Goal: Transaction & Acquisition: Purchase product/service

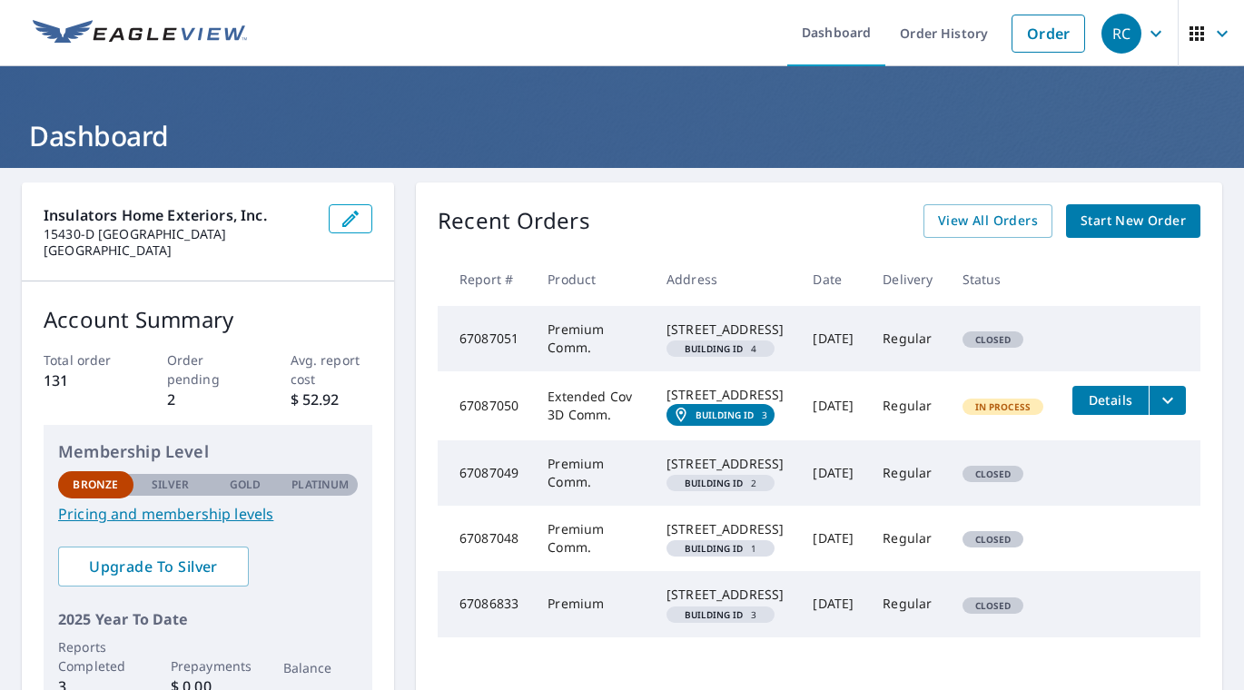
click at [1143, 223] on span "Start New Order" at bounding box center [1133, 221] width 105 height 23
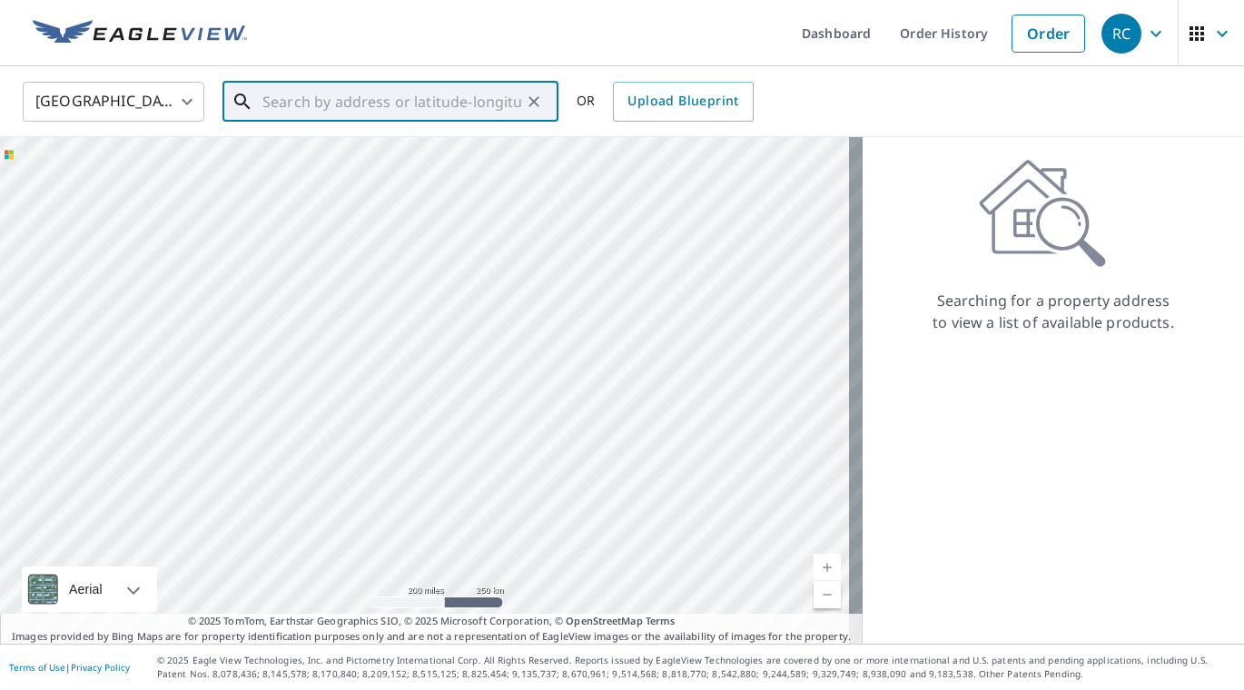
click at [318, 103] on input "text" at bounding box center [391, 101] width 259 height 51
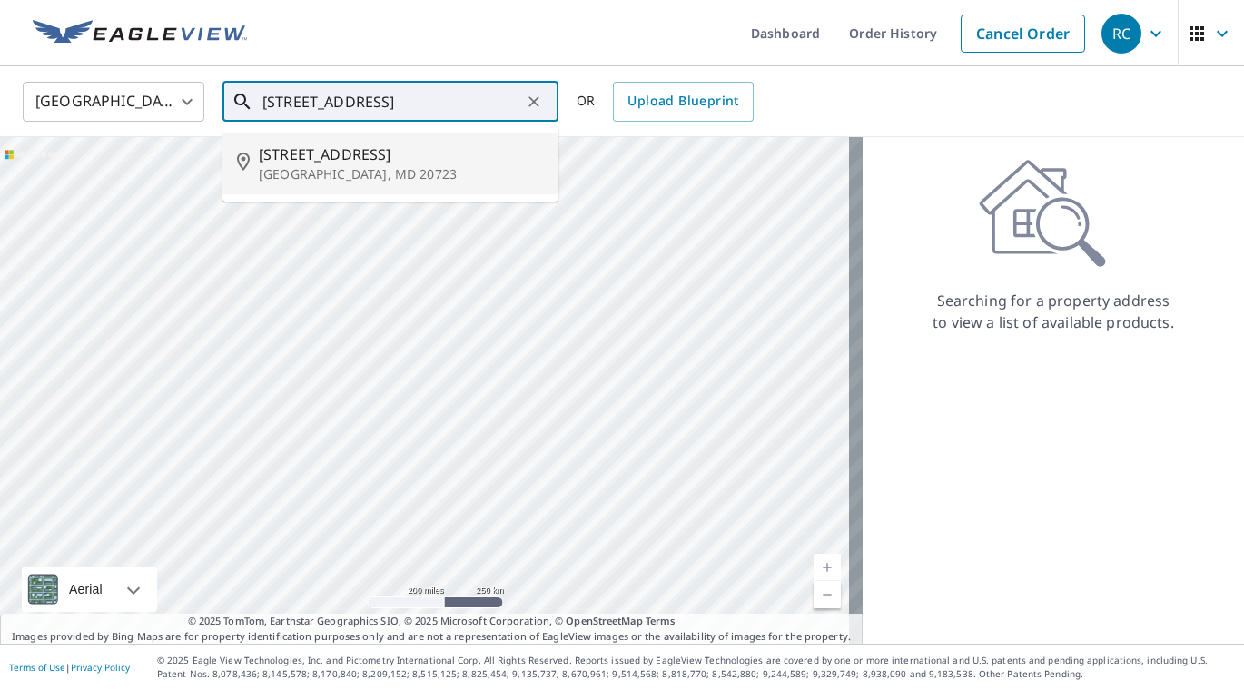
click at [348, 156] on span "[STREET_ADDRESS]" at bounding box center [401, 155] width 285 height 22
type input "[STREET_ADDRESS]"
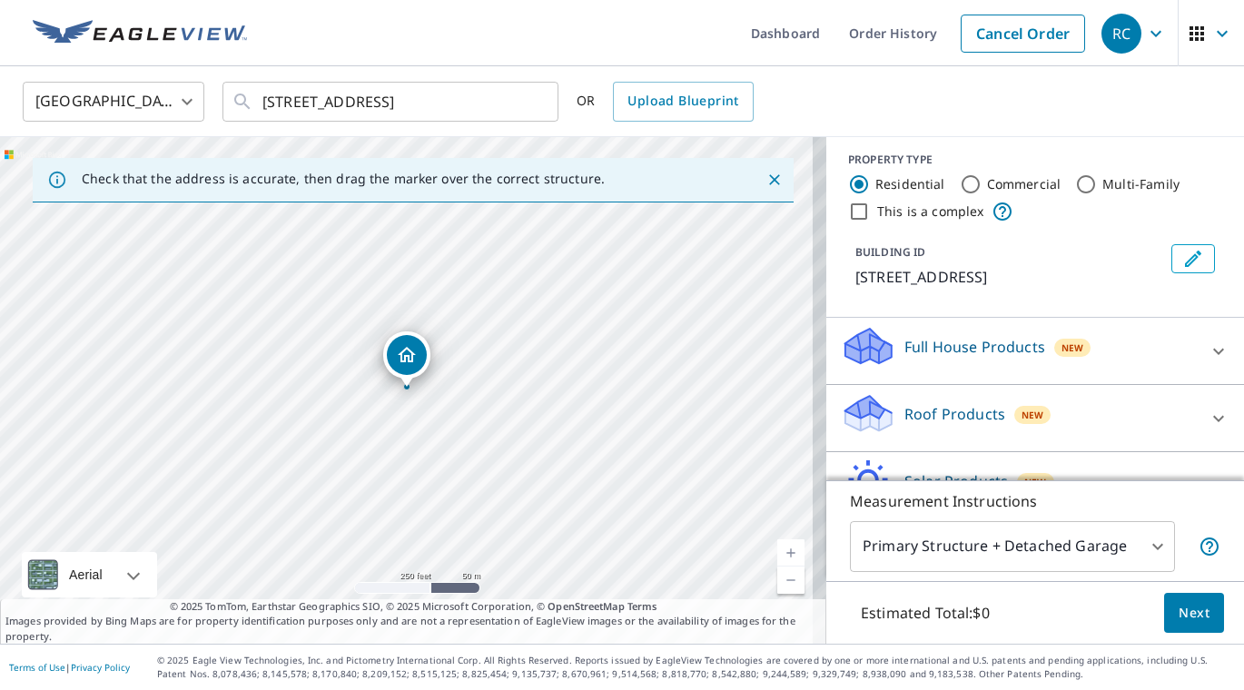
scroll to position [116, 0]
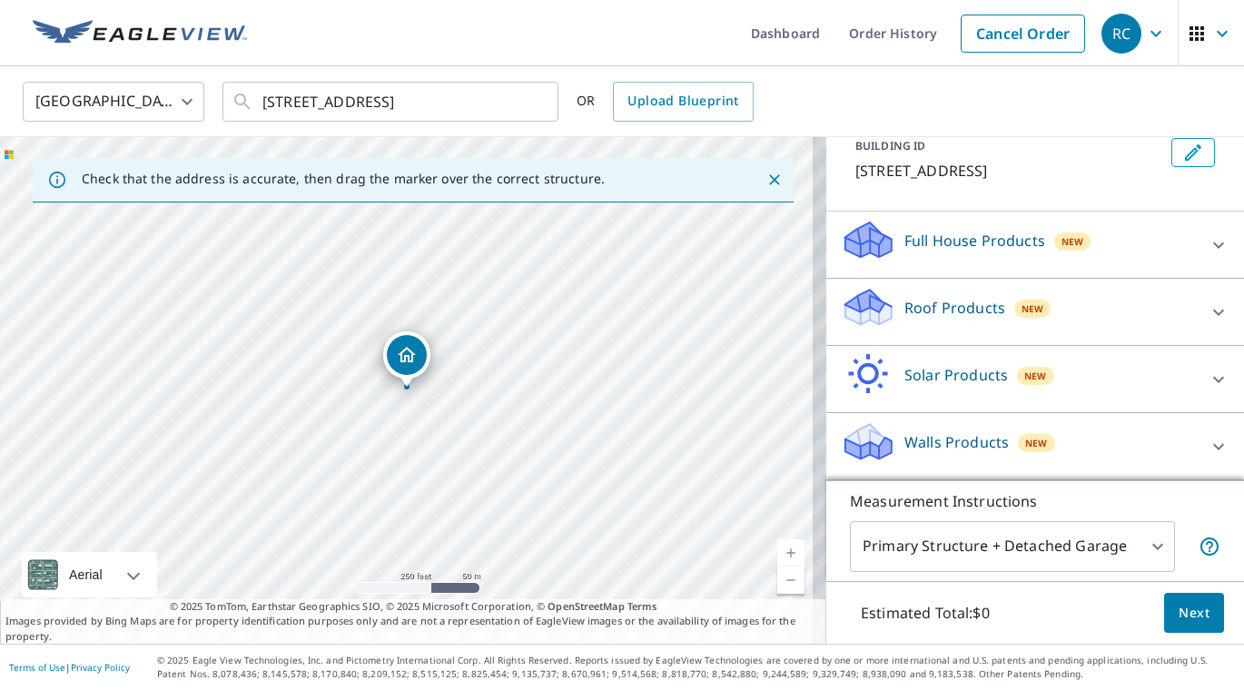
click at [946, 319] on p "Roof Products" at bounding box center [955, 308] width 101 height 22
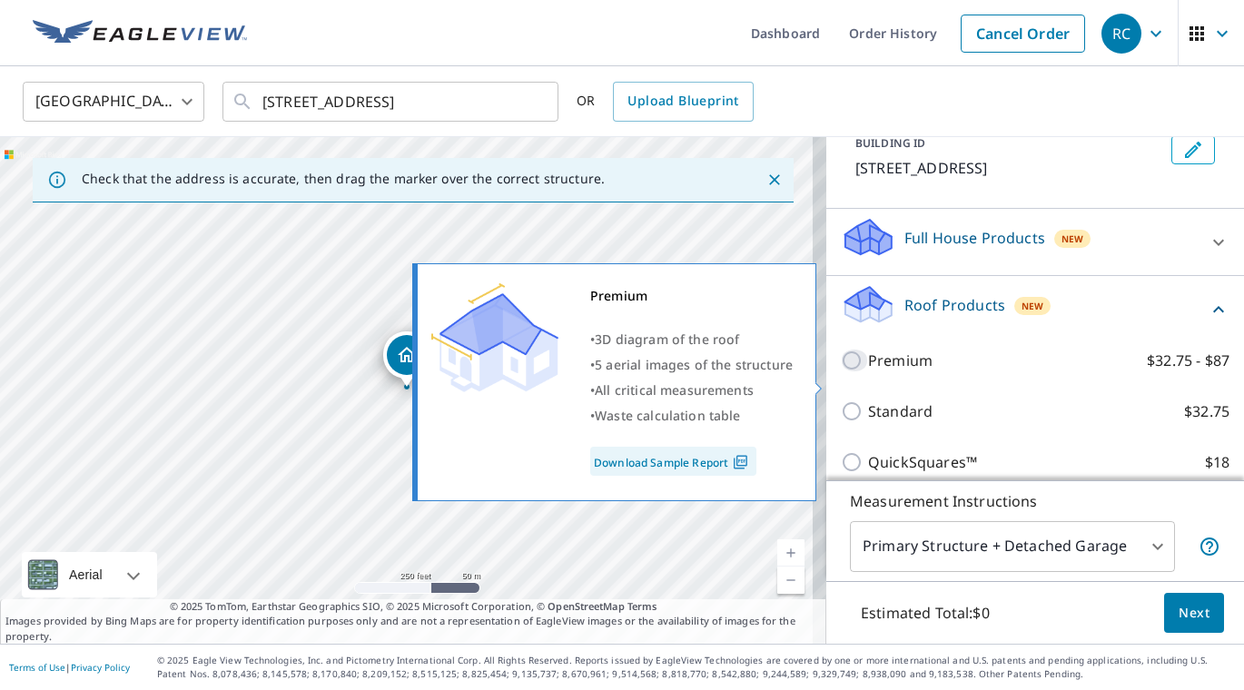
click at [841, 371] on input "Premium $32.75 - $87" at bounding box center [854, 361] width 27 height 22
checkbox input "true"
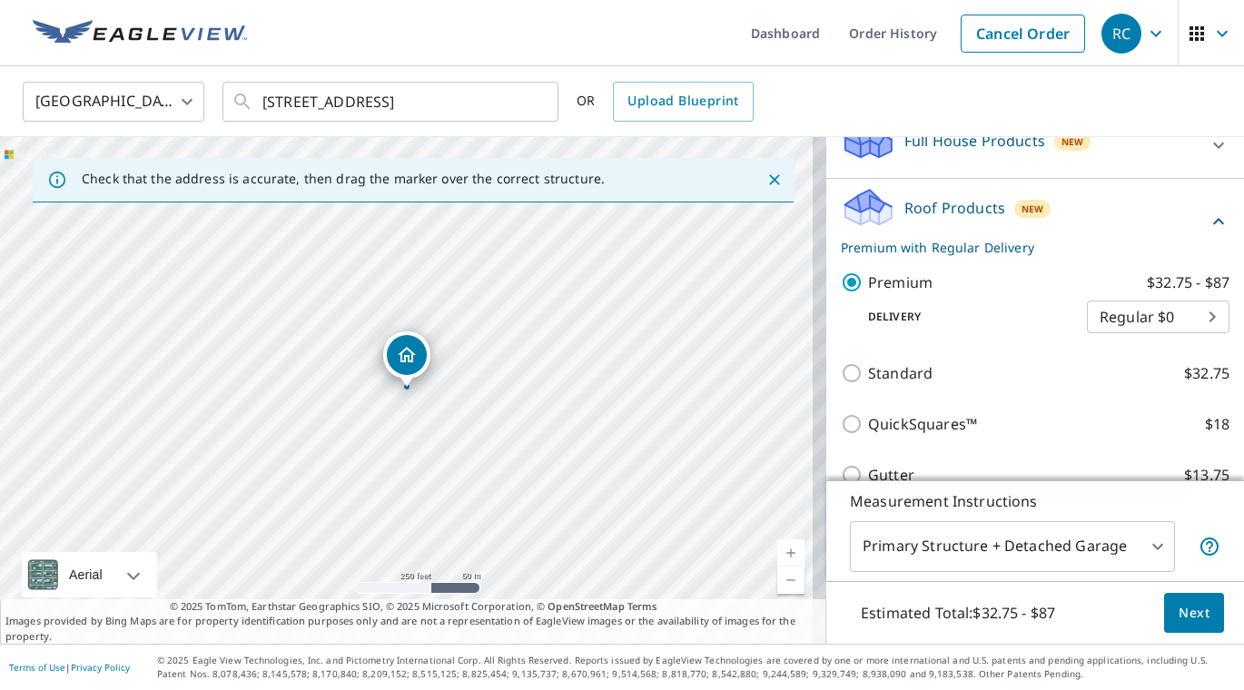
scroll to position [332, 0]
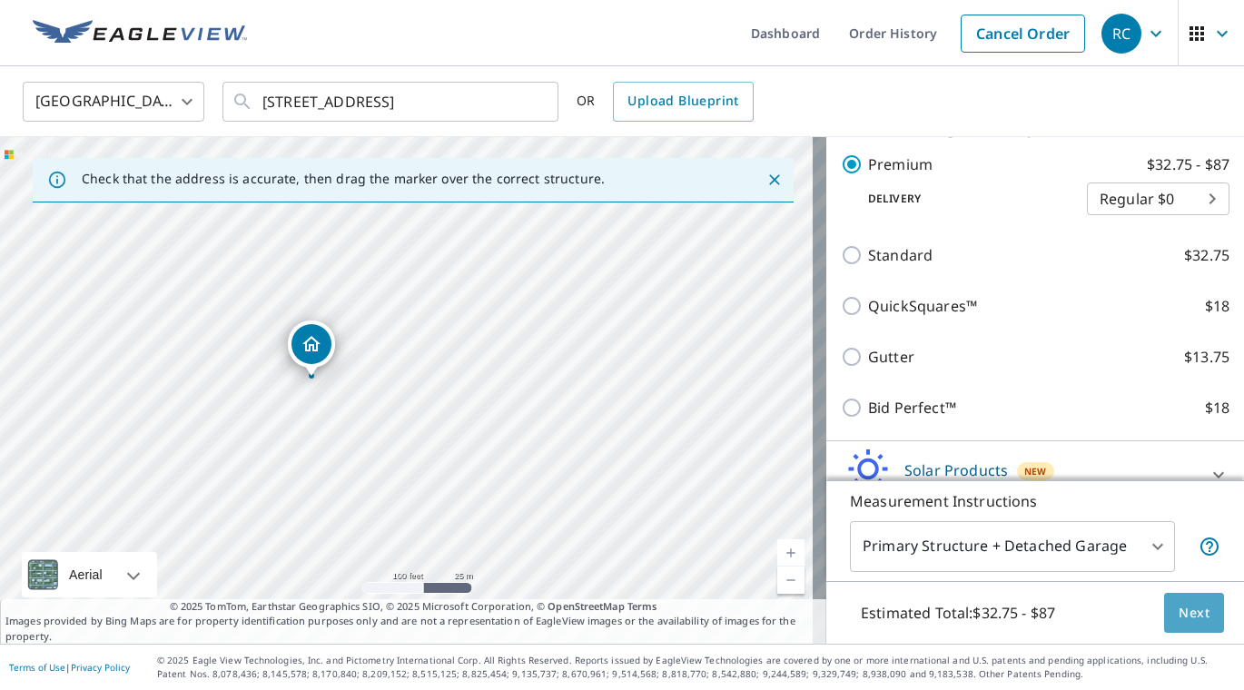
click at [1185, 612] on span "Next" at bounding box center [1194, 613] width 31 height 23
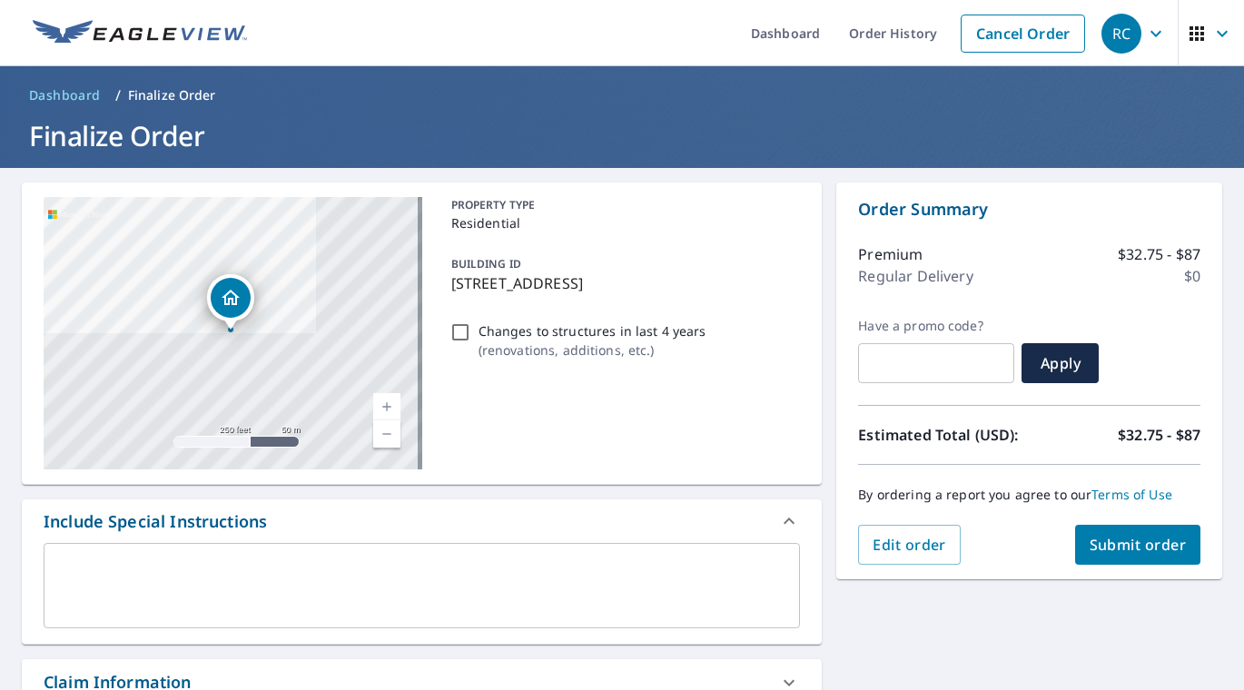
click at [456, 329] on input "Changes to structures in last 4 years ( renovations, additions, etc. )" at bounding box center [461, 333] width 22 height 22
checkbox input "true"
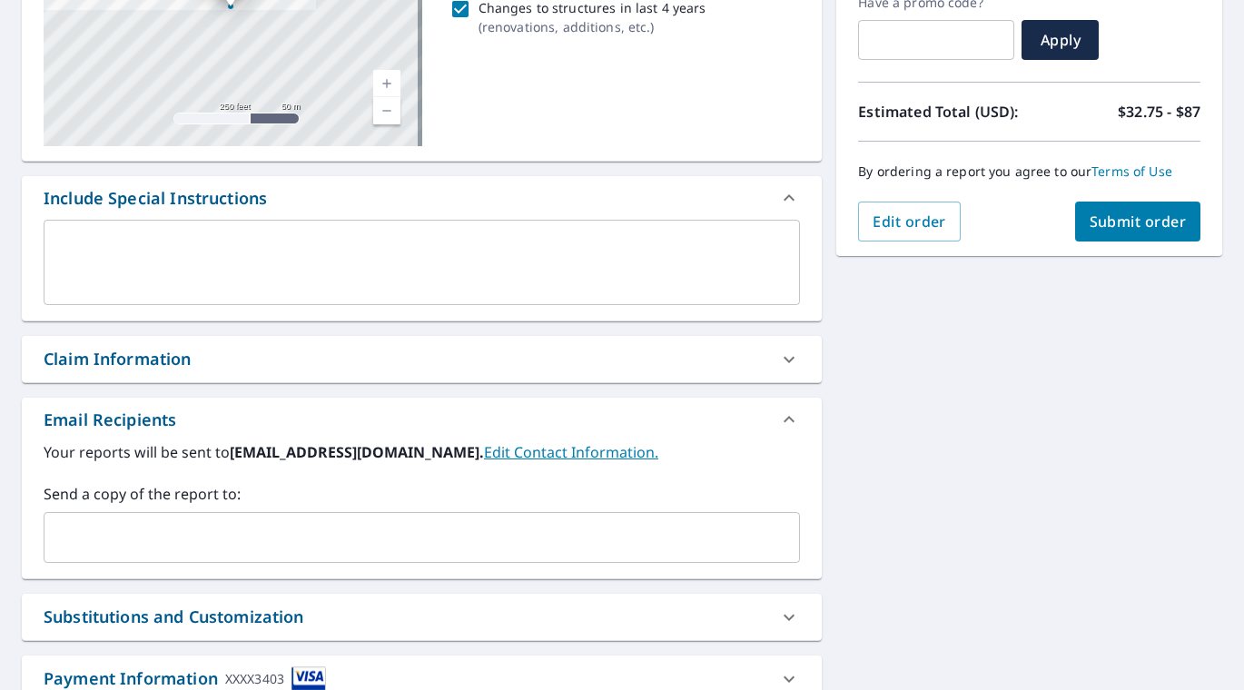
scroll to position [434, 0]
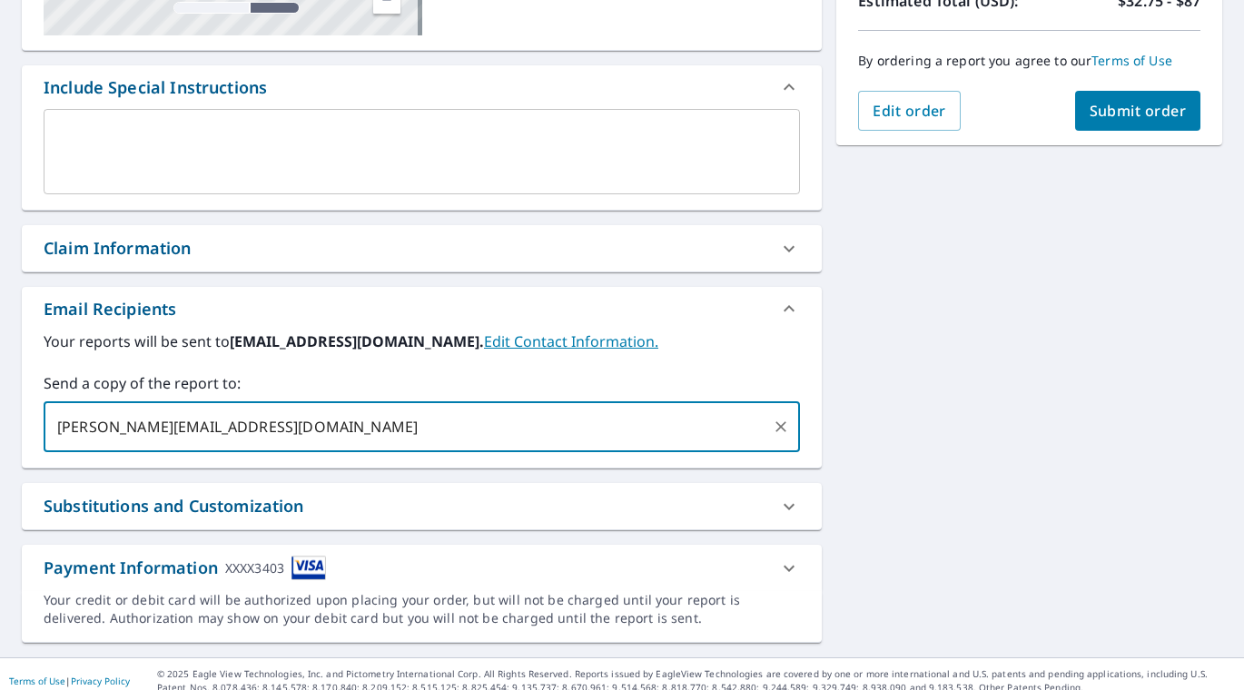
type input "[PERSON_NAME][EMAIL_ADDRESS][DOMAIN_NAME],"
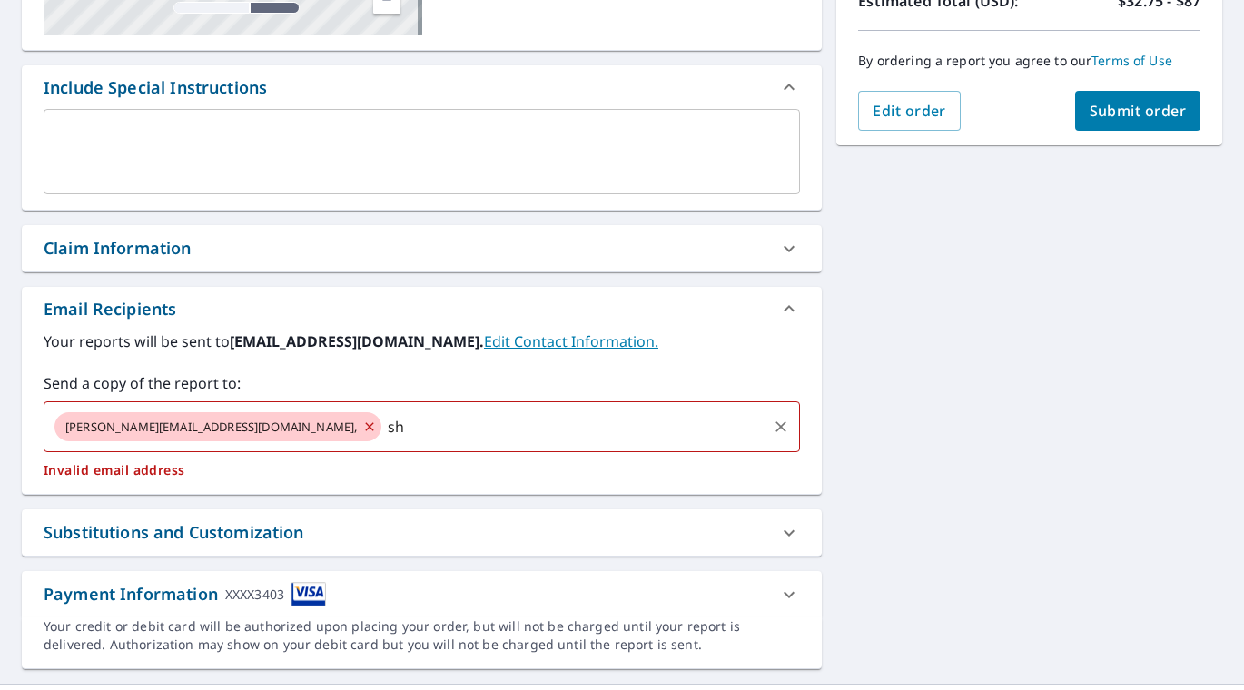
type input "s"
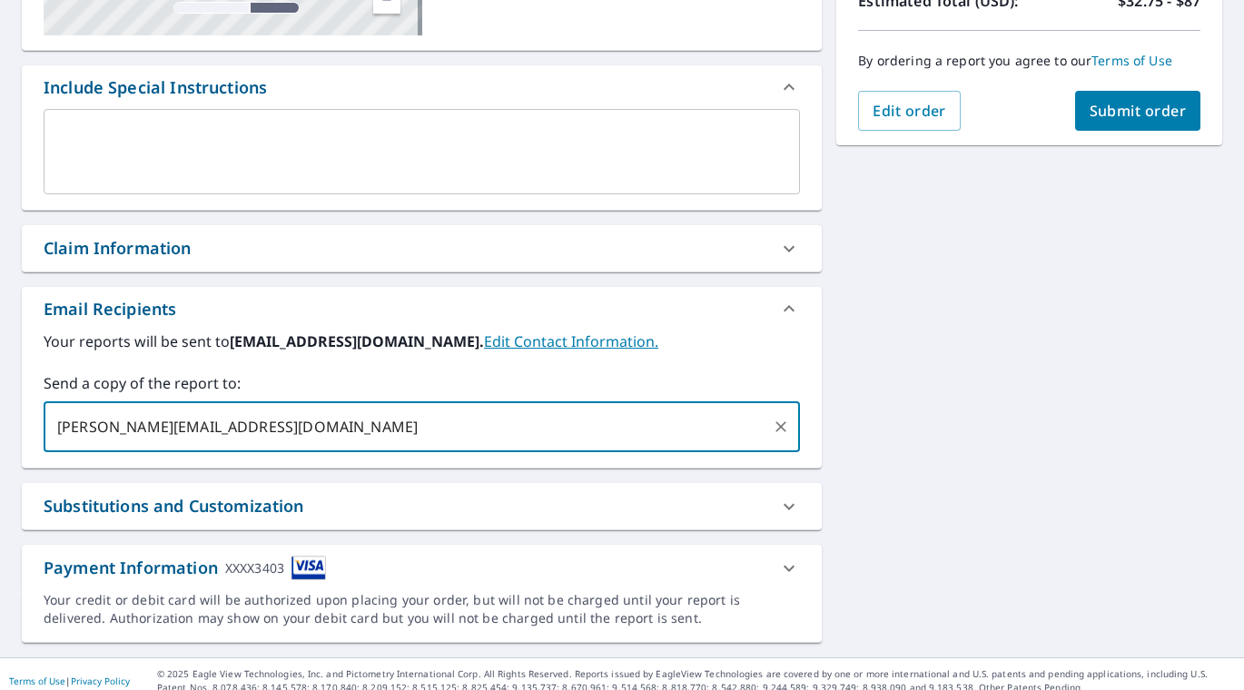
type input "[PERSON_NAME][EMAIL_ADDRESS][DOMAIN_NAME]"
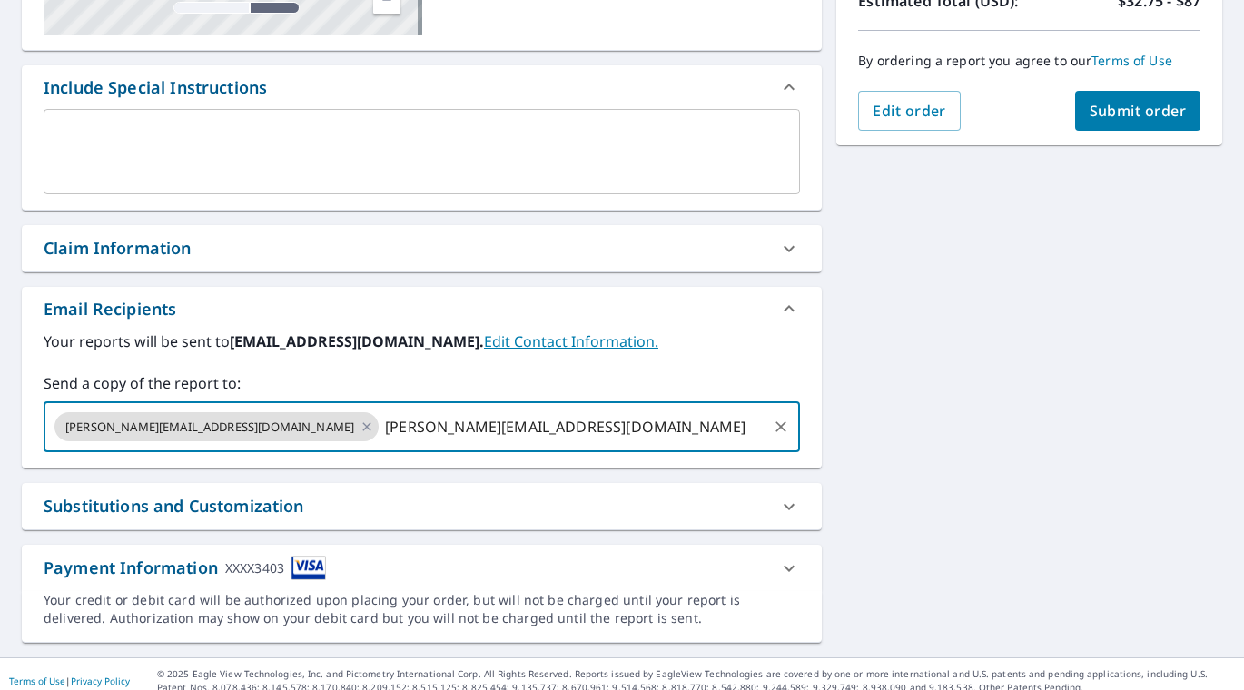
type input "[PERSON_NAME][EMAIL_ADDRESS][DOMAIN_NAME]"
click at [635, 427] on input "[PERSON_NAME][EMAIL_ADDRESS][DOMAIN_NAME]" at bounding box center [572, 427] width 383 height 35
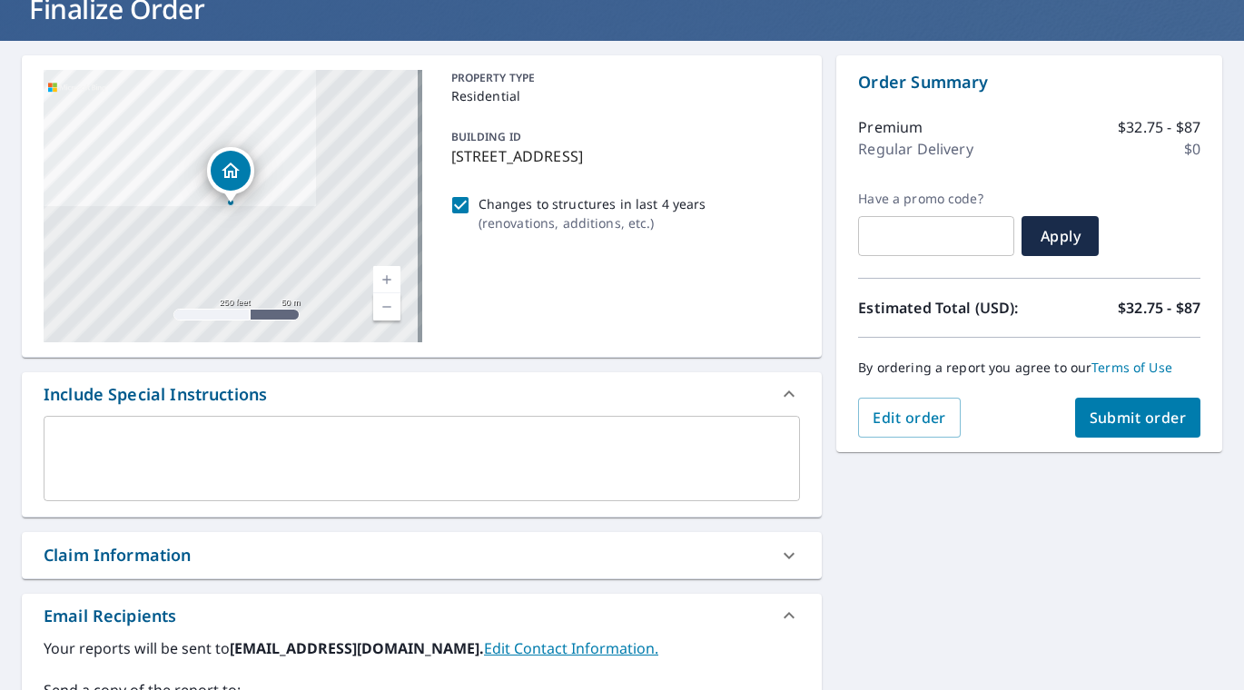
click at [1114, 416] on span "Submit order" at bounding box center [1138, 418] width 97 height 20
